Goal: Information Seeking & Learning: Learn about a topic

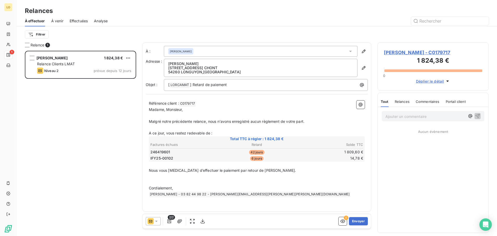
scroll to position [181, 107]
click at [57, 20] on span "À venir" at bounding box center [57, 20] width 12 height 5
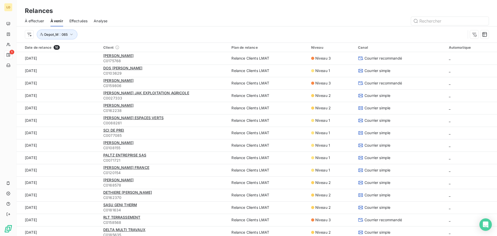
click at [77, 20] on span "Effectuées" at bounding box center [78, 20] width 18 height 5
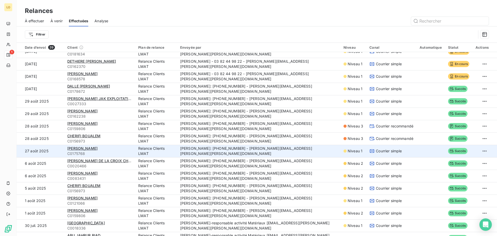
scroll to position [78, 0]
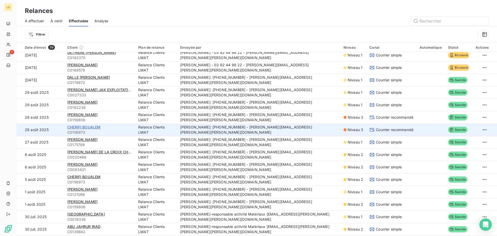
click at [94, 127] on span "CHERIFI BOUALEM" at bounding box center [83, 127] width 33 height 4
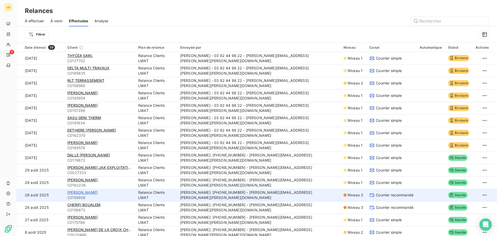
click at [87, 192] on span "[PERSON_NAME]" at bounding box center [82, 192] width 30 height 4
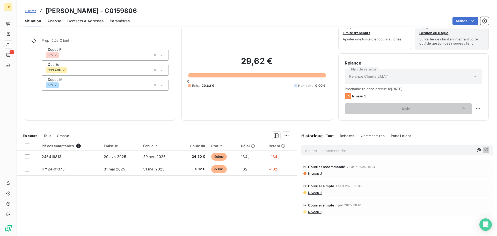
scroll to position [26, 0]
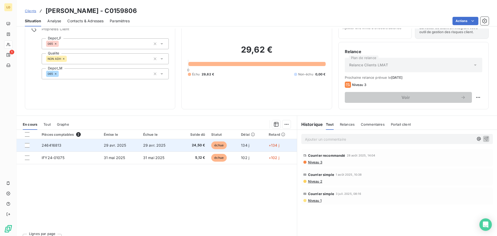
click at [51, 145] on span "246416813" at bounding box center [52, 145] width 20 height 4
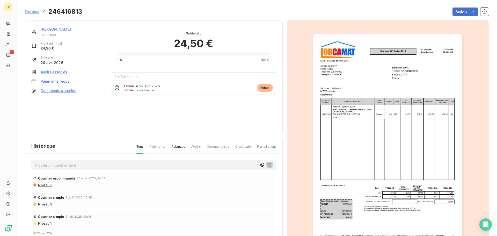
scroll to position [6, 0]
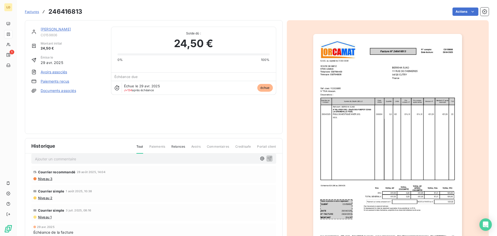
click at [27, 13] on span "Factures" at bounding box center [32, 12] width 14 height 4
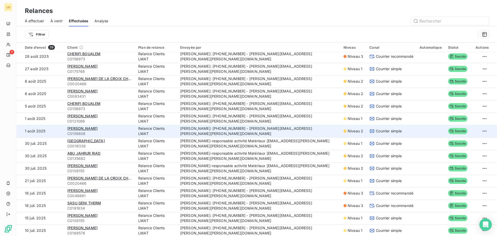
scroll to position [181, 0]
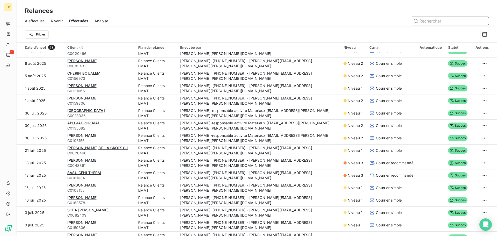
click at [98, 23] on span "Analyse" at bounding box center [101, 20] width 14 height 5
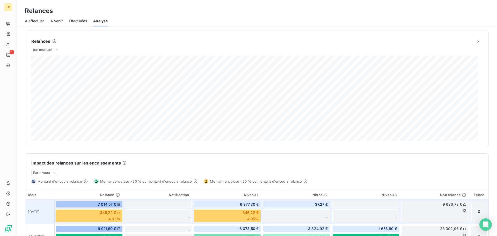
scroll to position [26, 0]
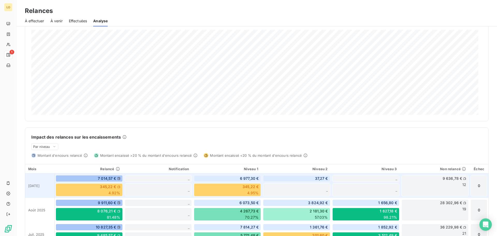
click at [446, 179] on span "9 636,78 €" at bounding box center [452, 178] width 20 height 5
click at [462, 186] on span "12" at bounding box center [464, 184] width 4 height 5
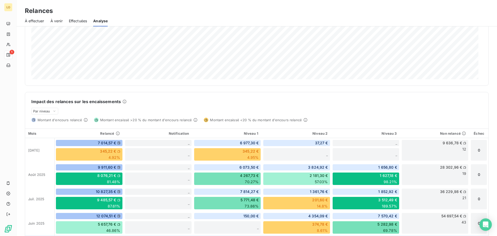
scroll to position [0, 0]
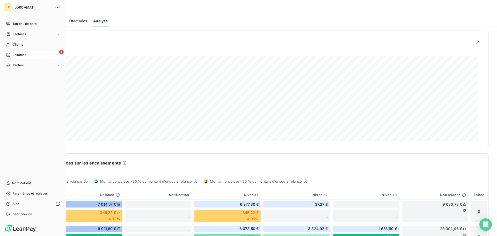
click at [27, 54] on div "1 Relances" at bounding box center [33, 55] width 58 height 8
click at [25, 64] on span "À effectuer" at bounding box center [20, 65] width 17 height 5
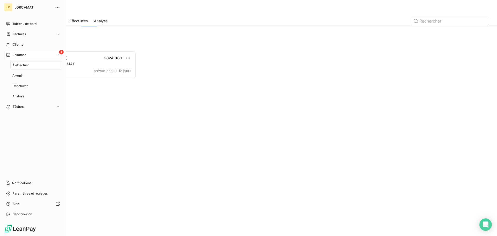
scroll to position [181, 107]
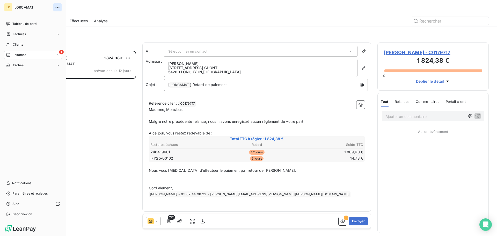
click at [57, 5] on icon "button" at bounding box center [57, 7] width 5 height 5
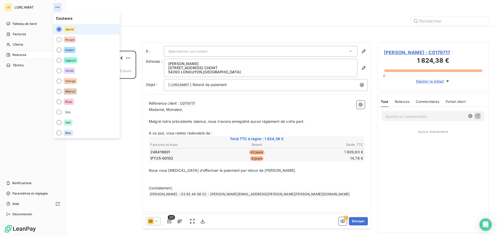
click at [57, 5] on icon "button" at bounding box center [57, 7] width 5 height 5
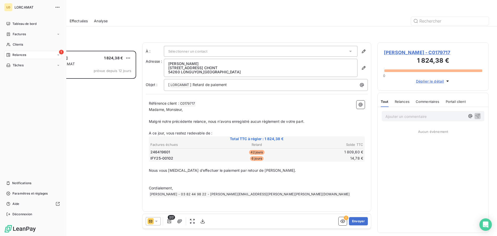
click at [23, 6] on span "LORCAMAT" at bounding box center [32, 7] width 37 height 4
click at [25, 24] on span "Tableau de bord" at bounding box center [24, 23] width 24 height 5
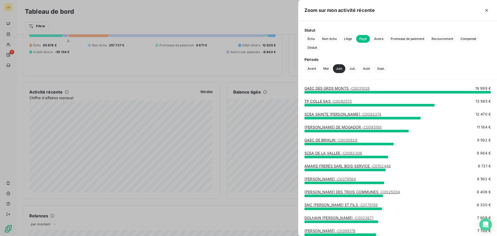
click at [172, 193] on div at bounding box center [248, 118] width 497 height 236
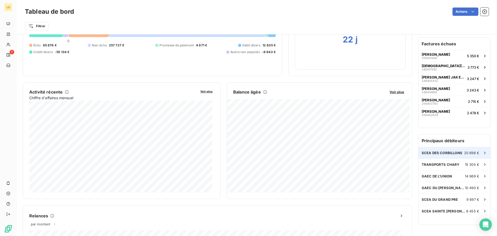
click at [482, 150] on icon at bounding box center [484, 152] width 5 height 5
